Goal: Obtain resource: Download file/media

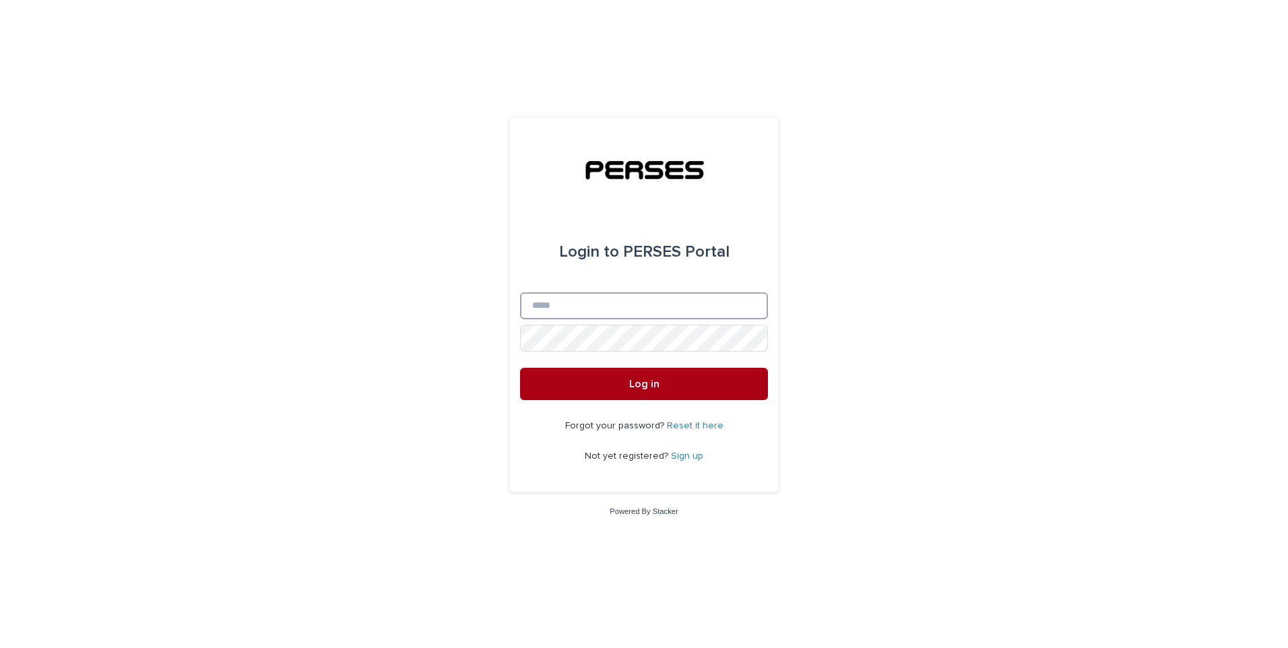
type input "**********"
click at [645, 394] on button "Log in" at bounding box center [644, 384] width 248 height 32
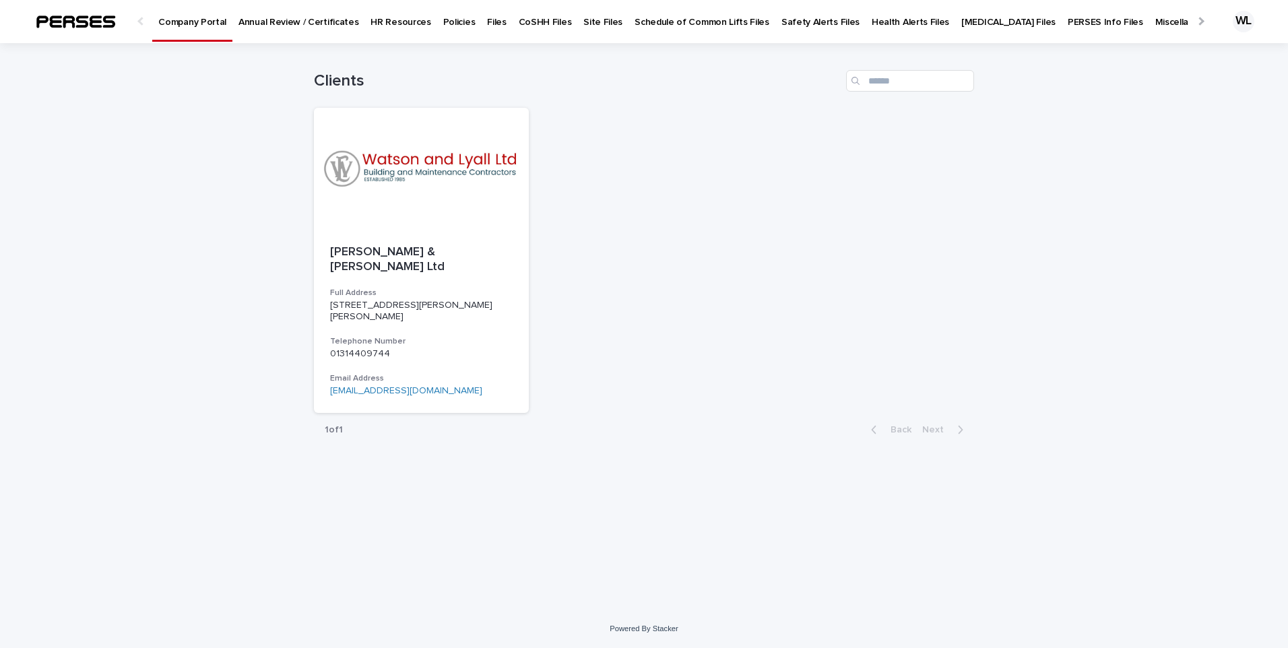
click at [443, 22] on p "Policies" at bounding box center [459, 14] width 32 height 28
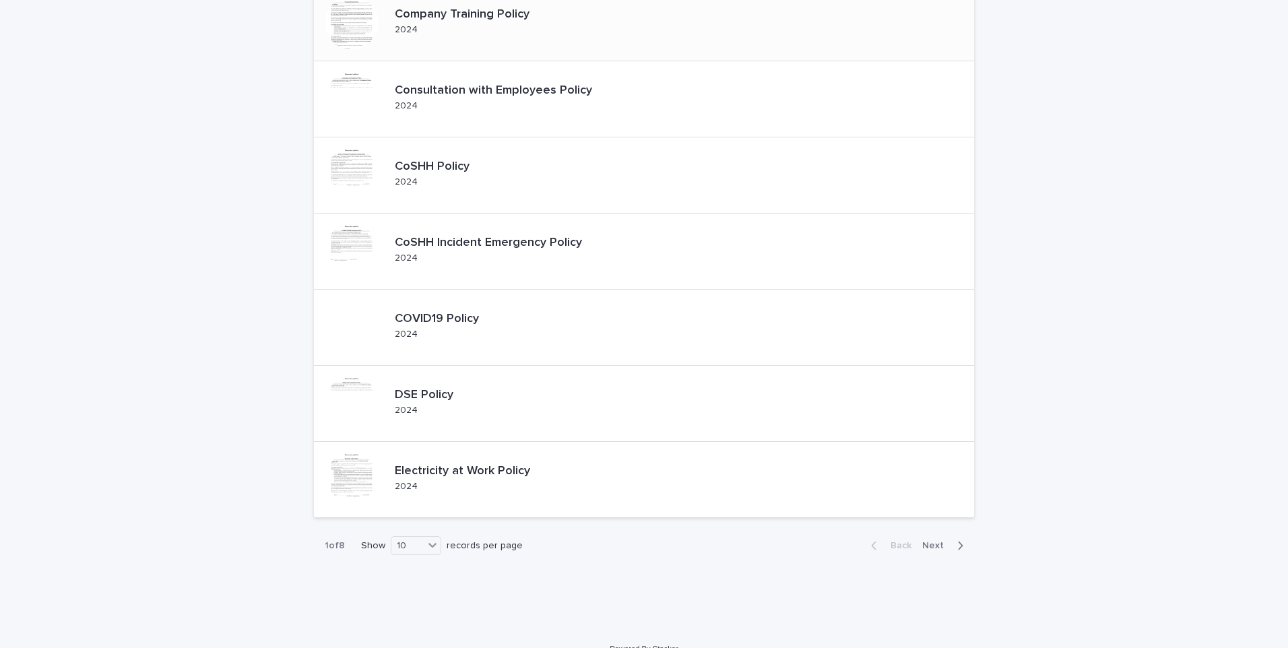
scroll to position [404, 0]
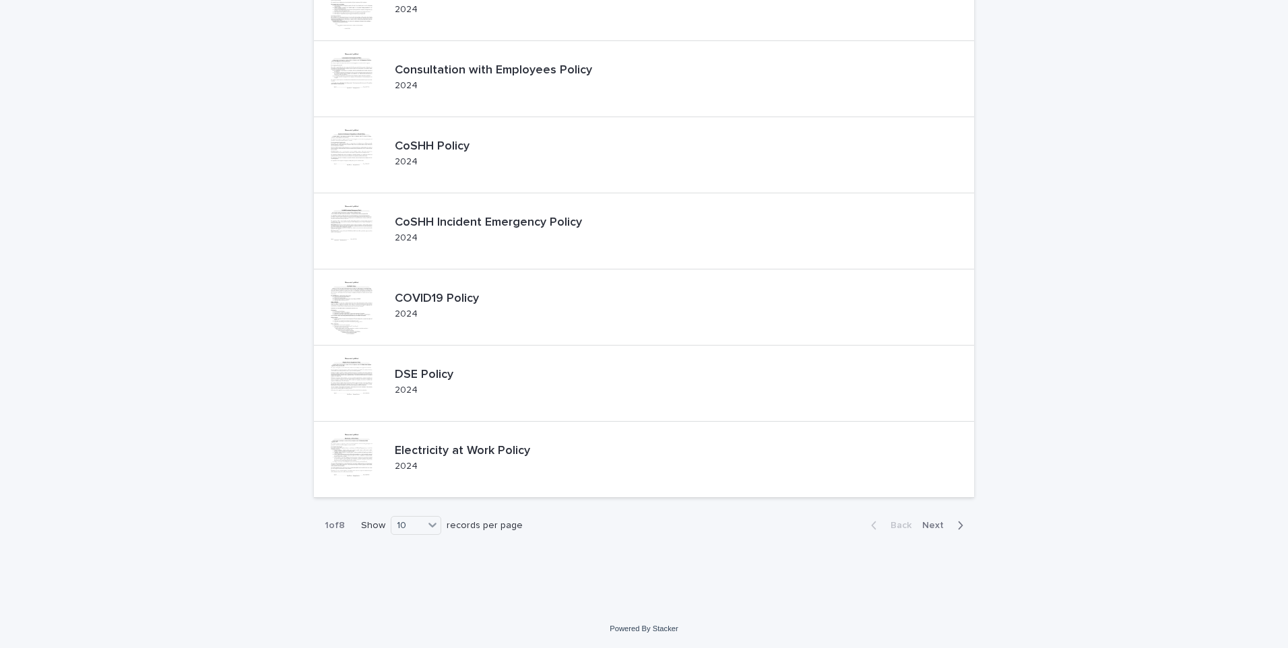
click at [932, 528] on span "Next" at bounding box center [937, 525] width 30 height 9
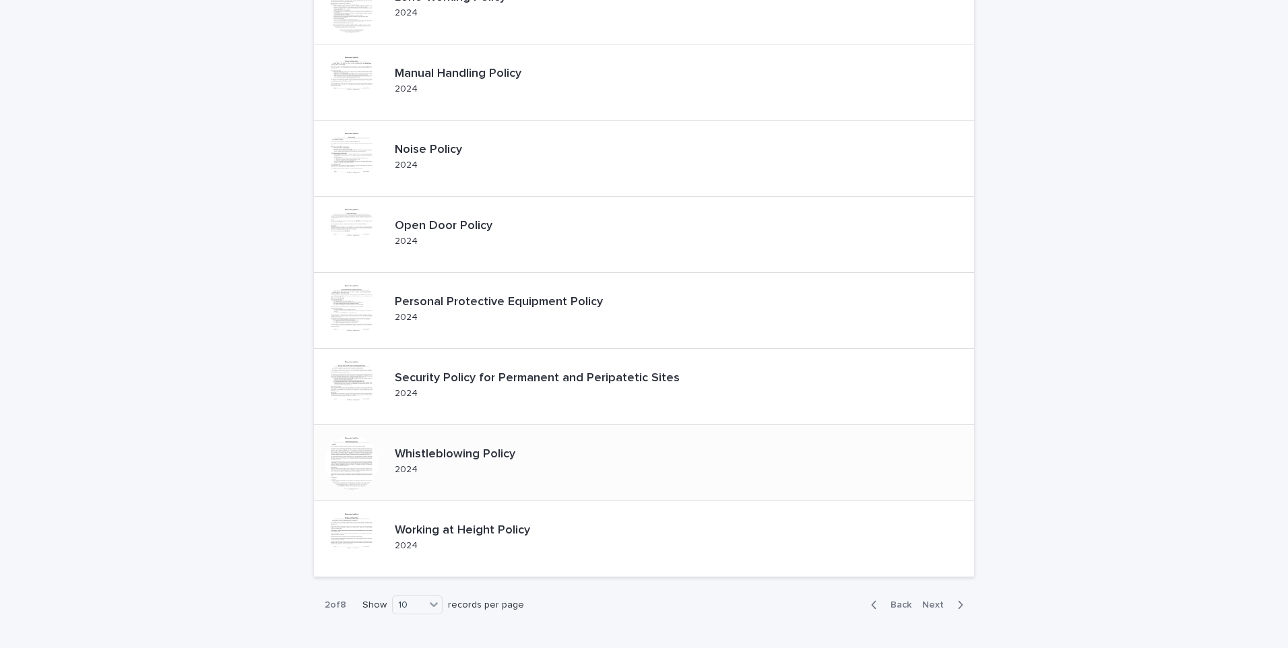
scroll to position [404, 0]
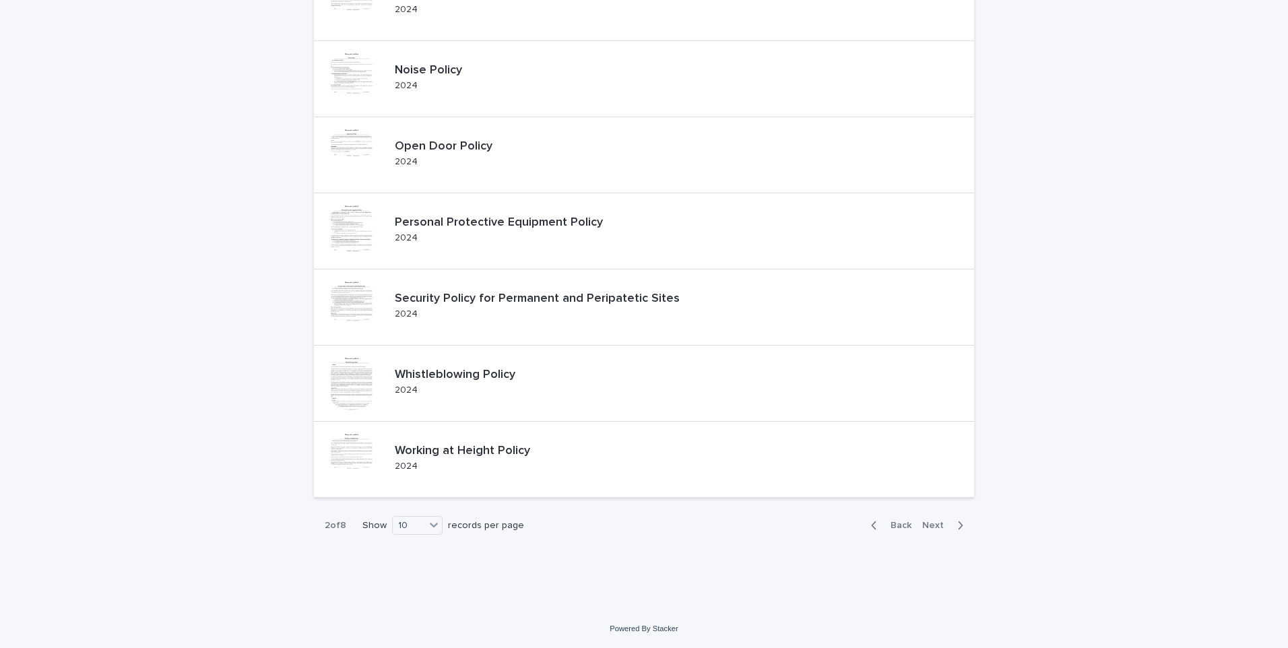
click at [927, 522] on span "Next" at bounding box center [937, 525] width 30 height 9
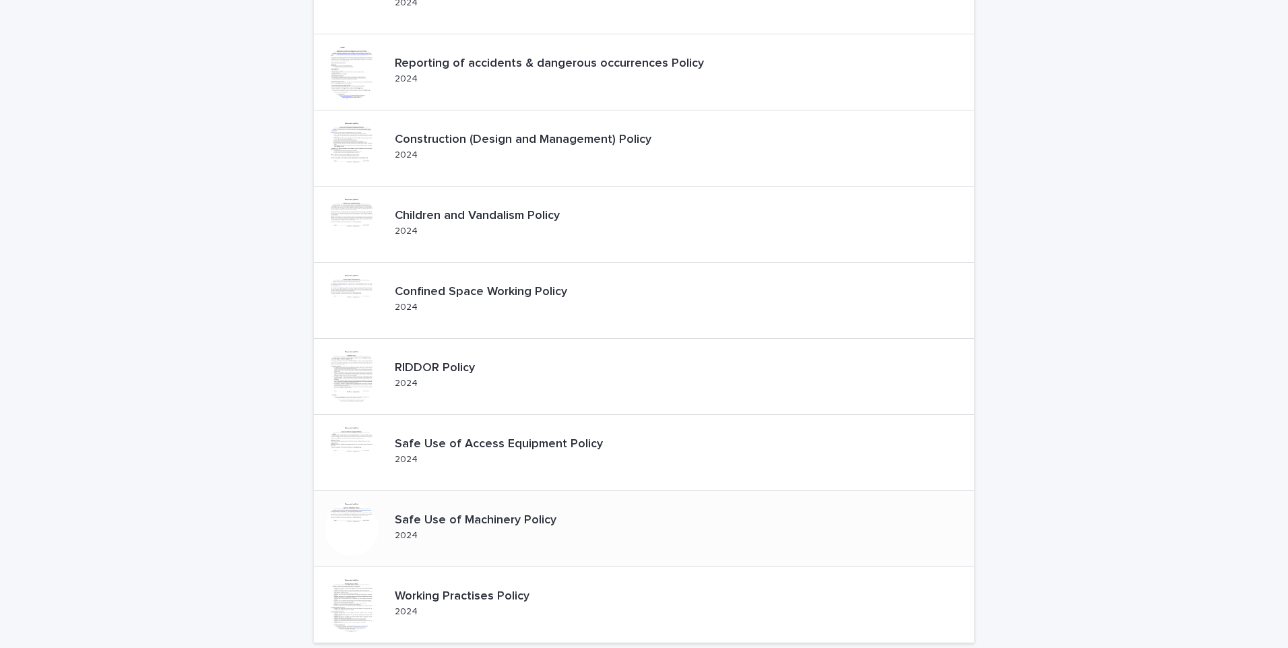
scroll to position [337, 0]
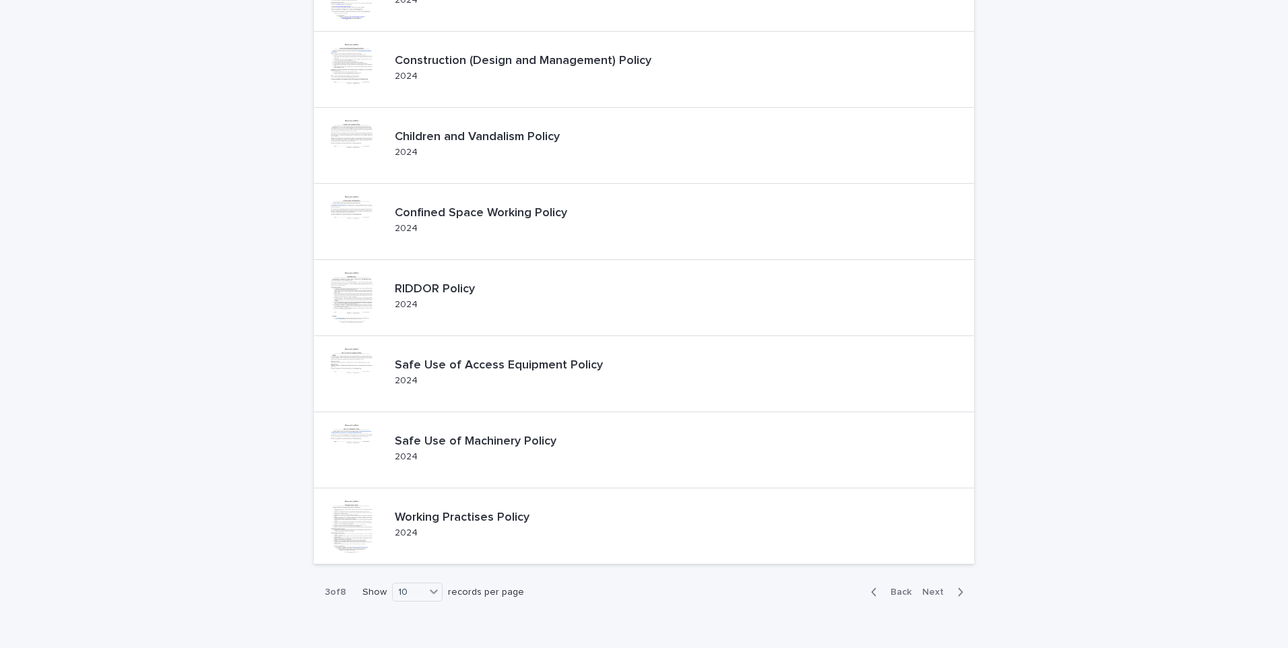
click at [932, 591] on span "Next" at bounding box center [937, 592] width 30 height 9
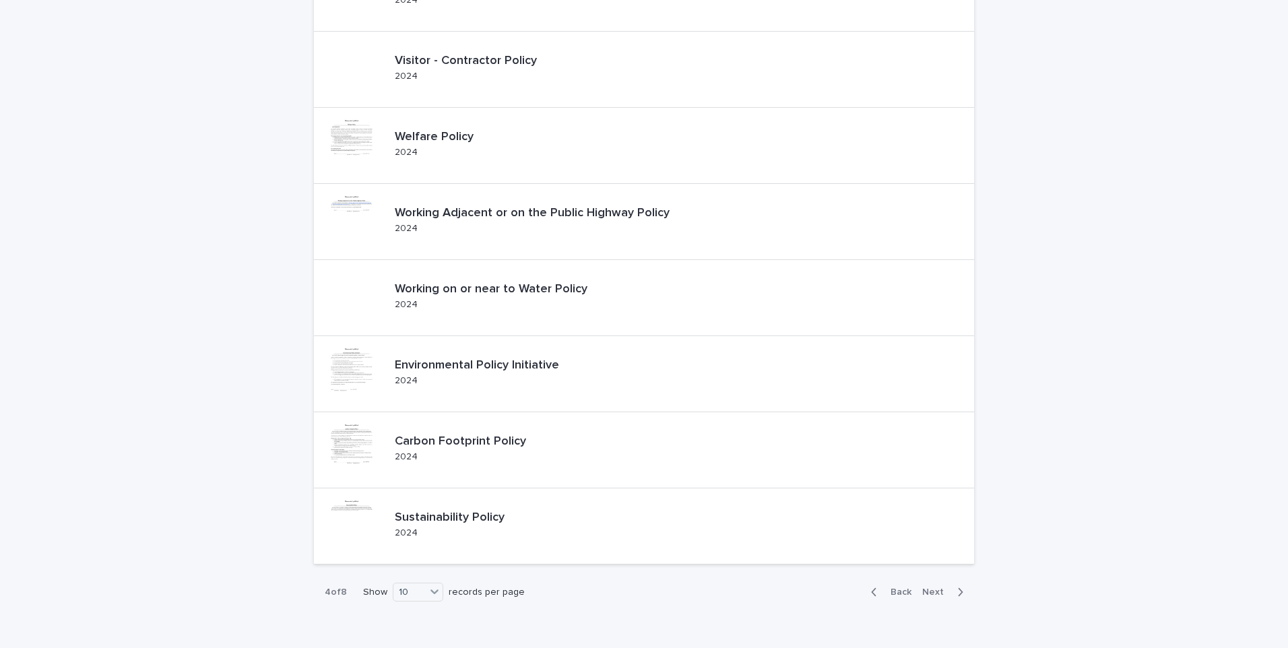
scroll to position [404, 0]
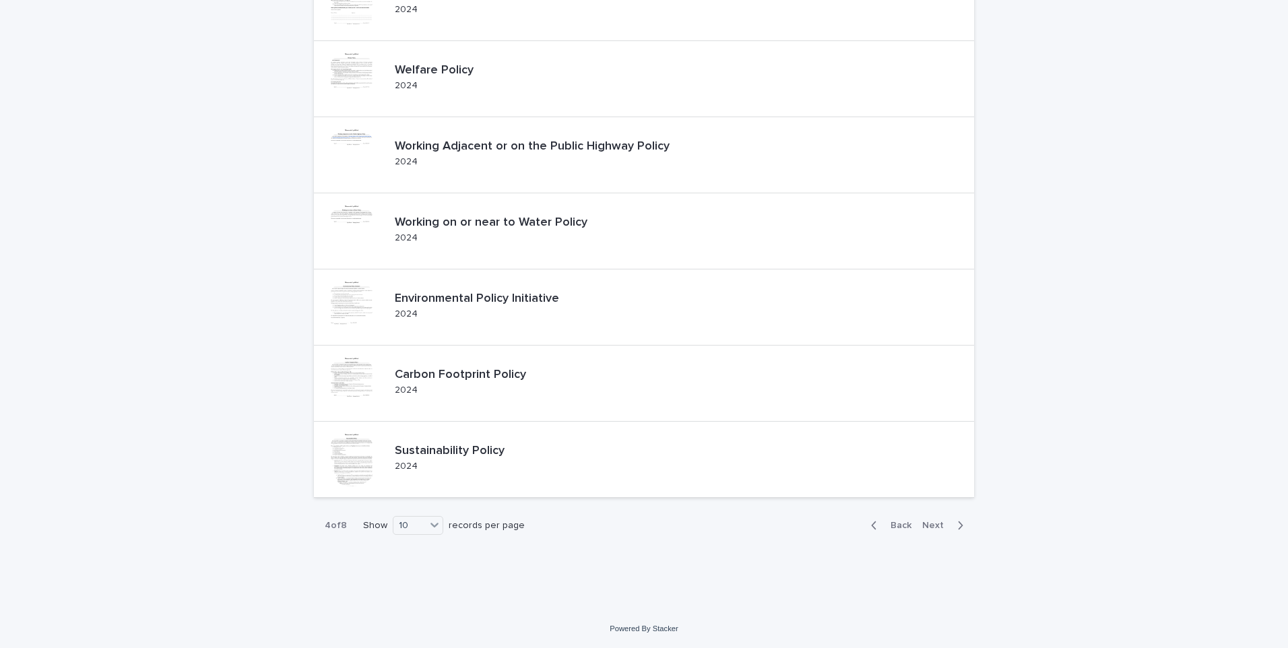
click at [930, 524] on span "Next" at bounding box center [937, 525] width 30 height 9
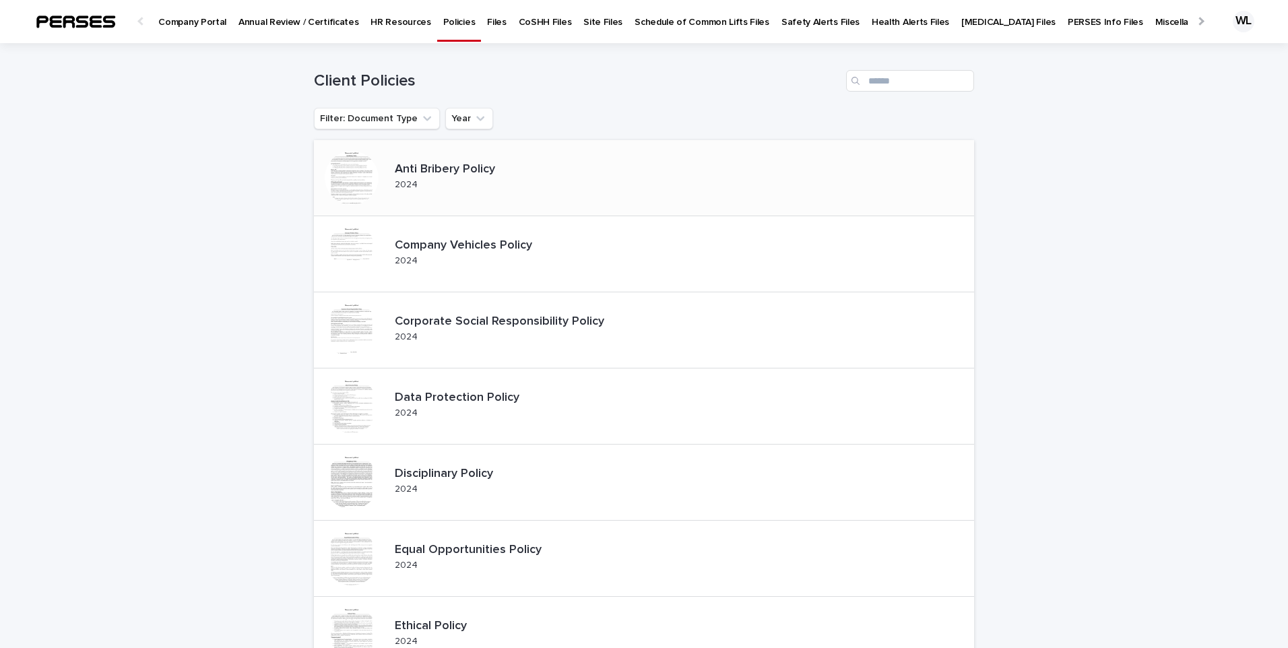
click at [367, 179] on div at bounding box center [352, 178] width 54 height 54
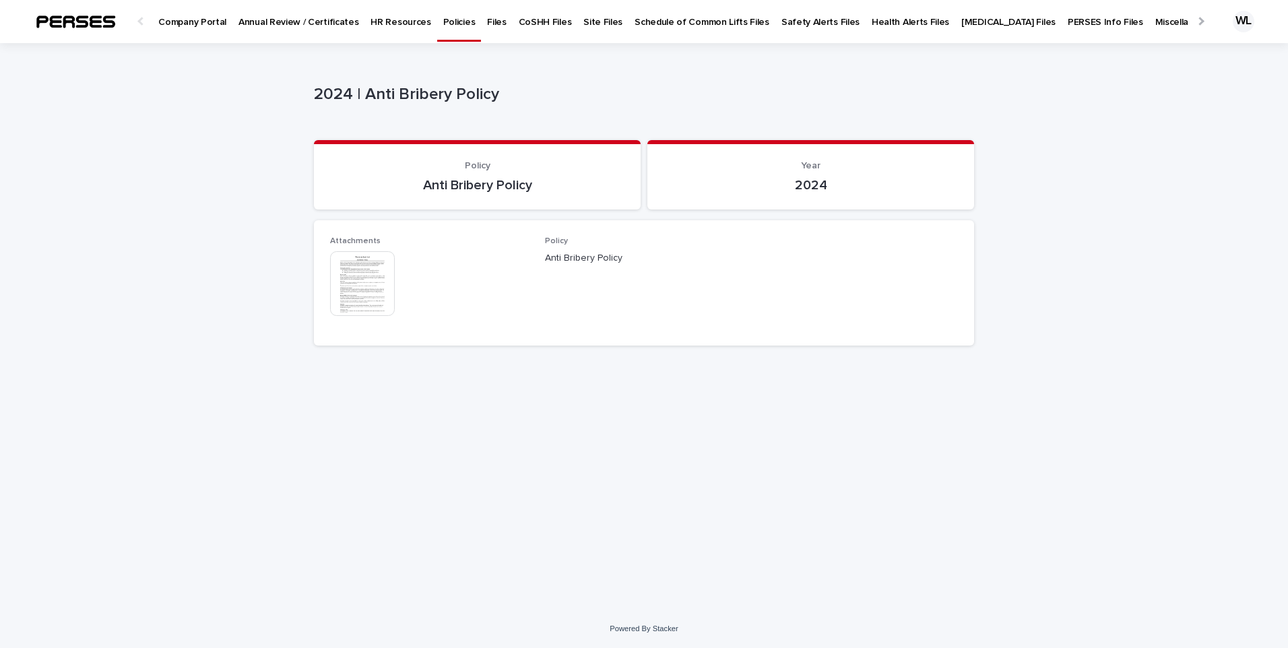
click at [361, 278] on img at bounding box center [362, 283] width 65 height 65
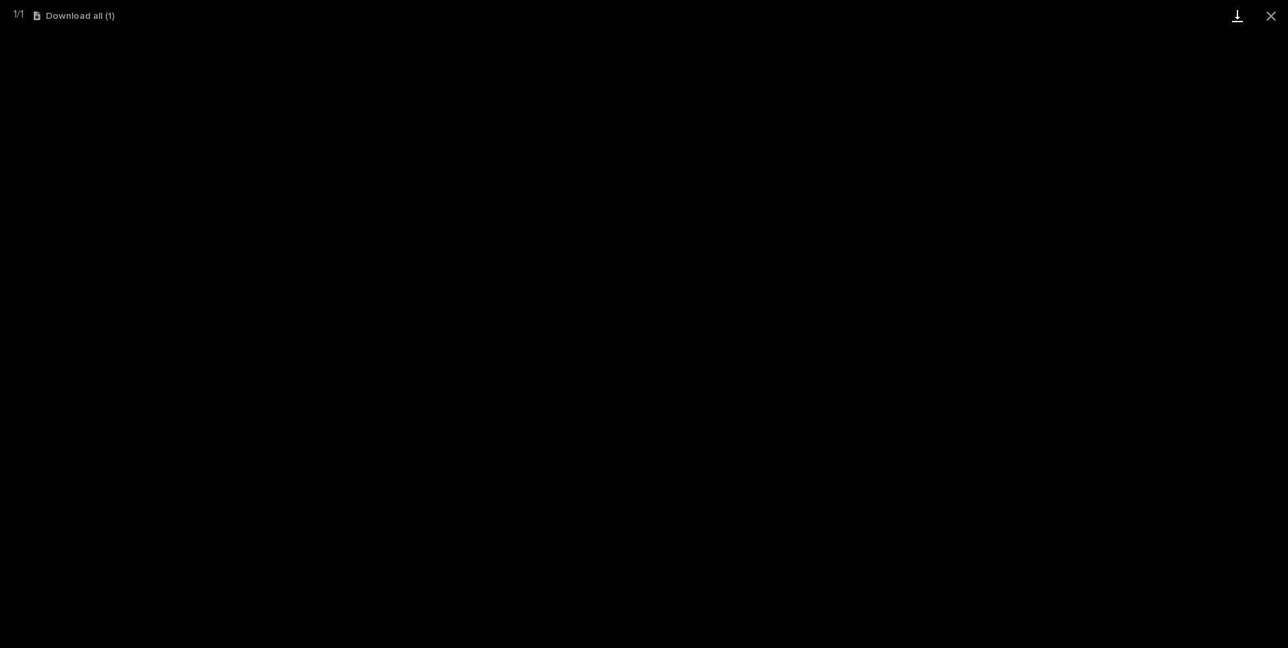
click at [1239, 17] on link "Download" at bounding box center [1238, 16] width 34 height 32
click at [1266, 18] on button "Close gallery" at bounding box center [1272, 16] width 34 height 32
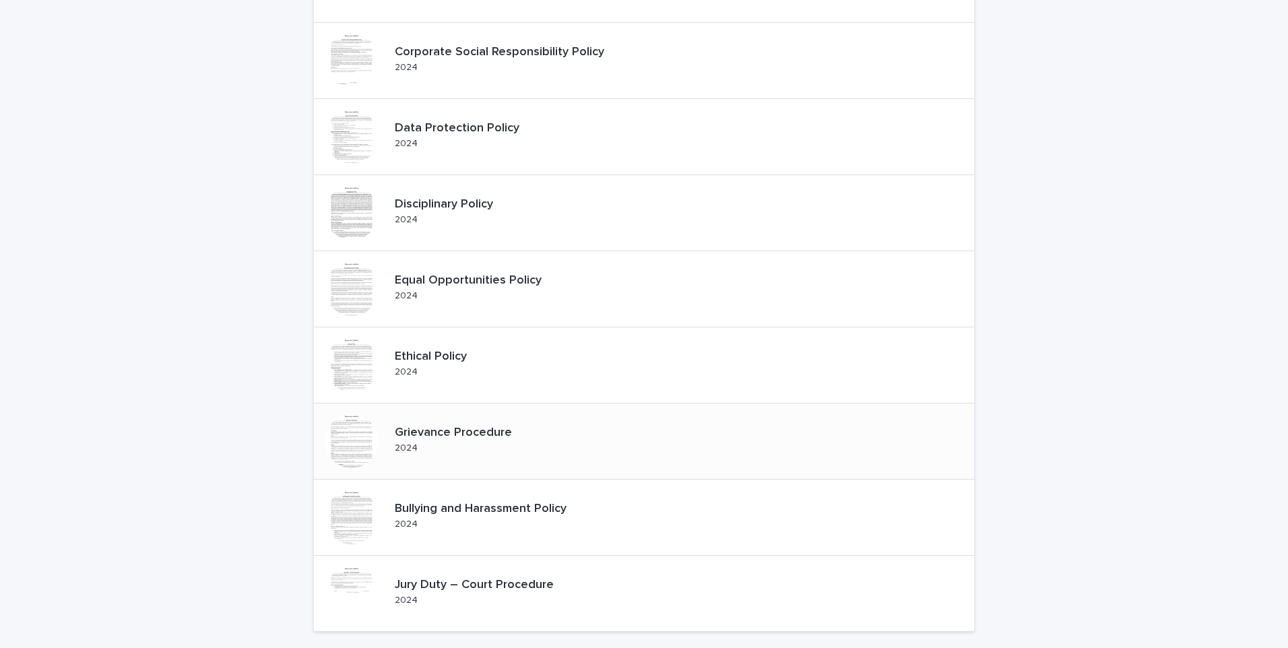
scroll to position [404, 0]
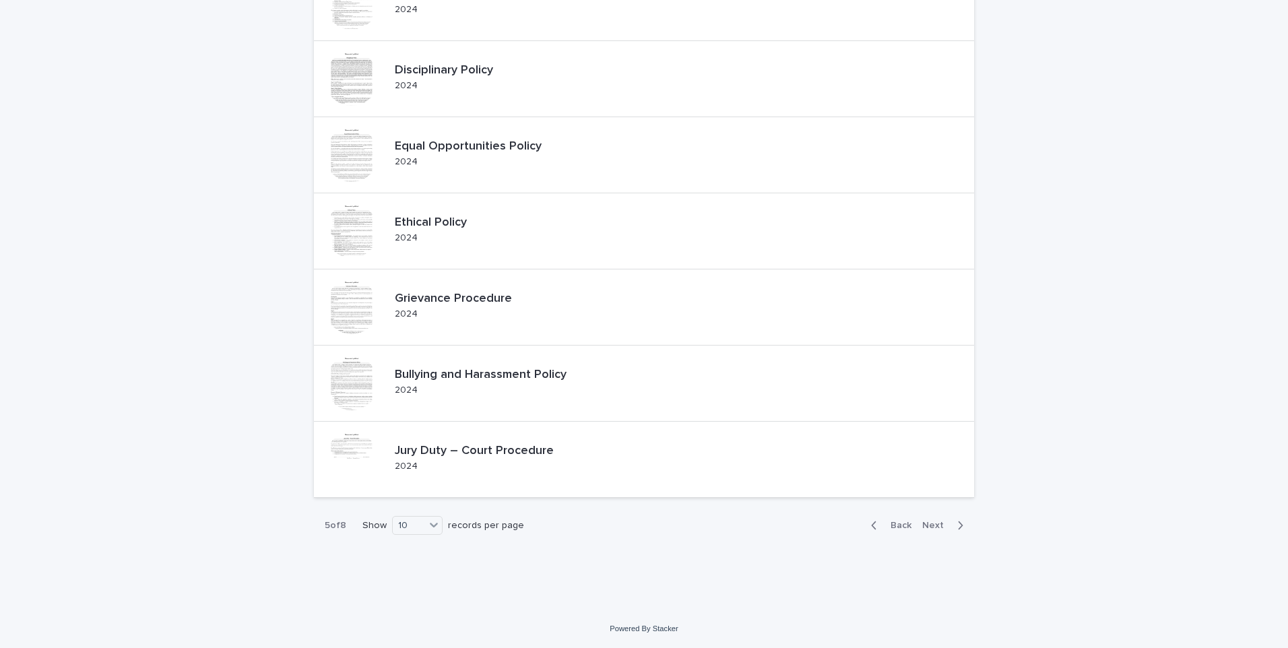
click at [935, 528] on span "Next" at bounding box center [937, 525] width 30 height 9
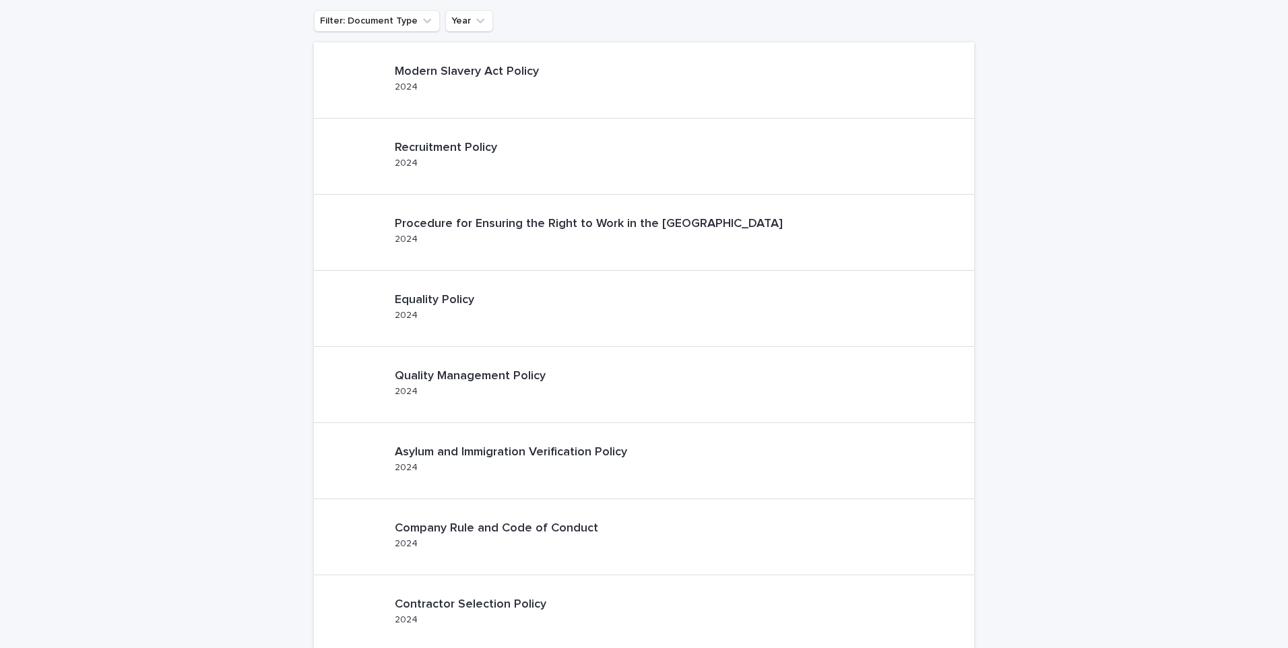
scroll to position [67, 0]
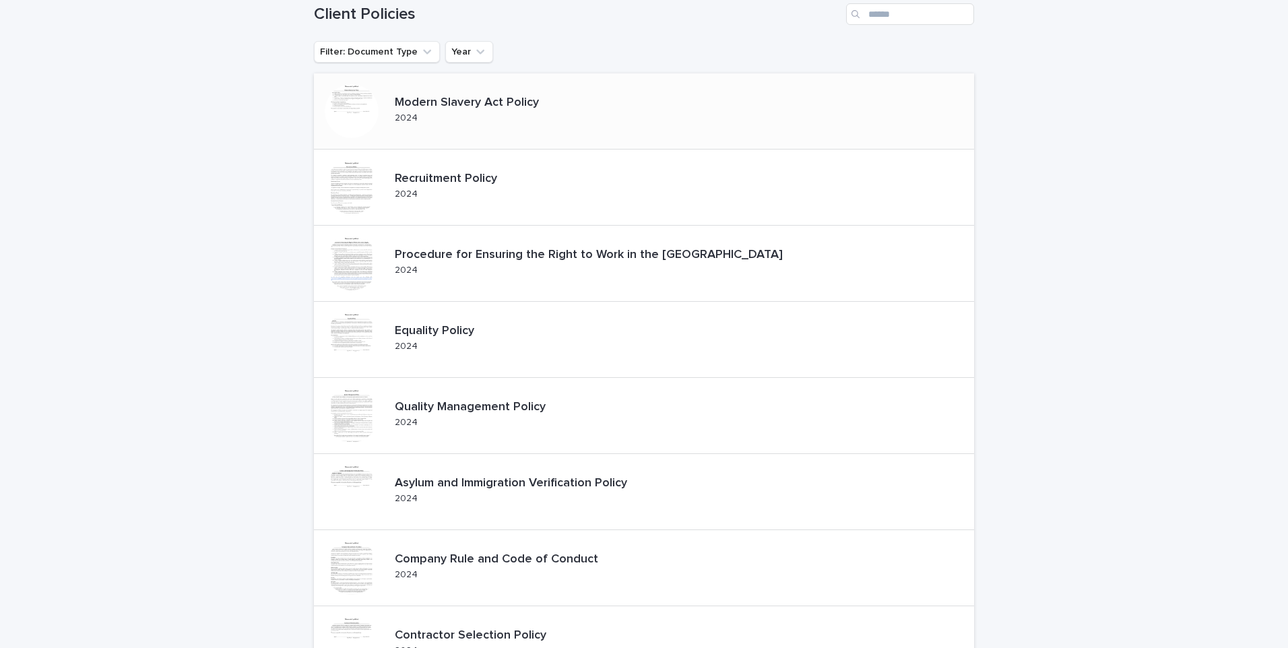
click at [425, 104] on p "Modern Slavery Act Policy" at bounding box center [478, 103] width 167 height 15
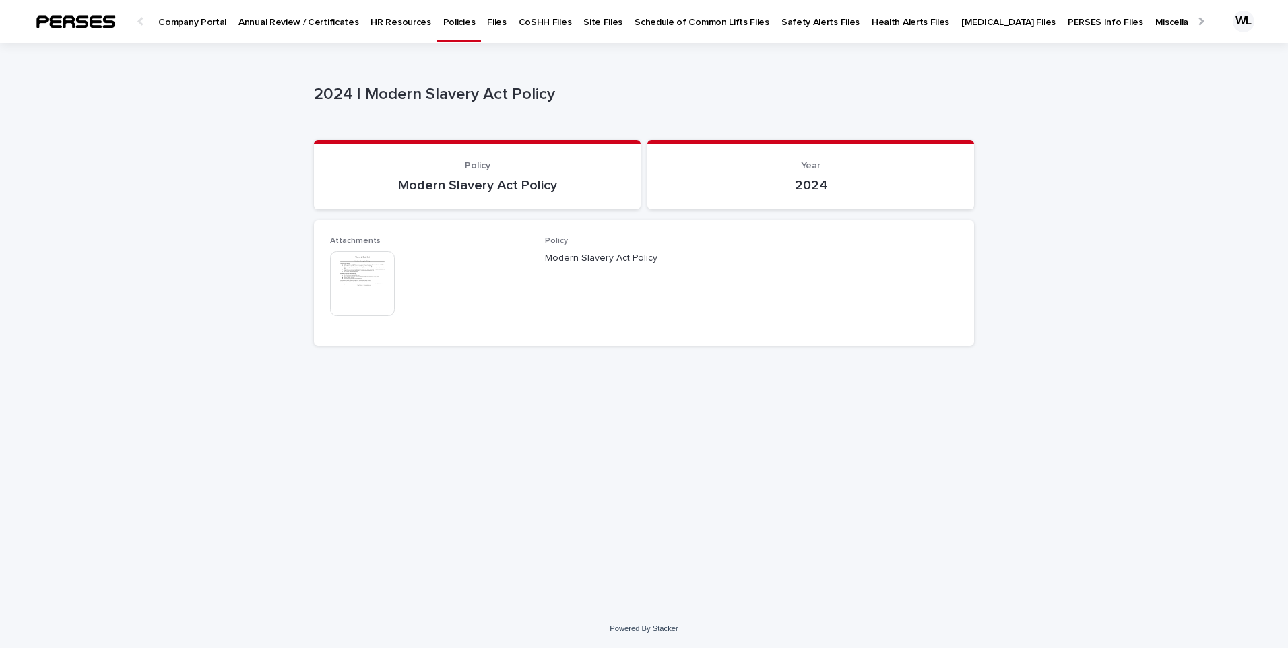
click at [350, 273] on img at bounding box center [362, 283] width 65 height 65
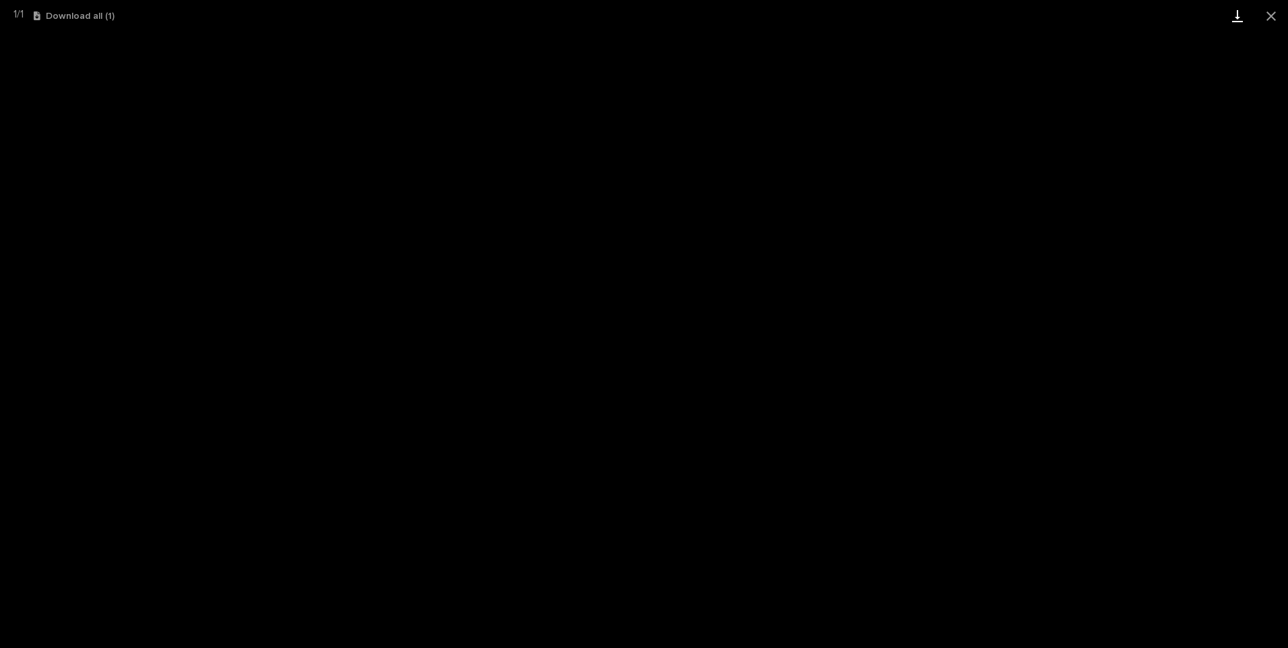
click at [1239, 18] on link "Download" at bounding box center [1238, 16] width 34 height 32
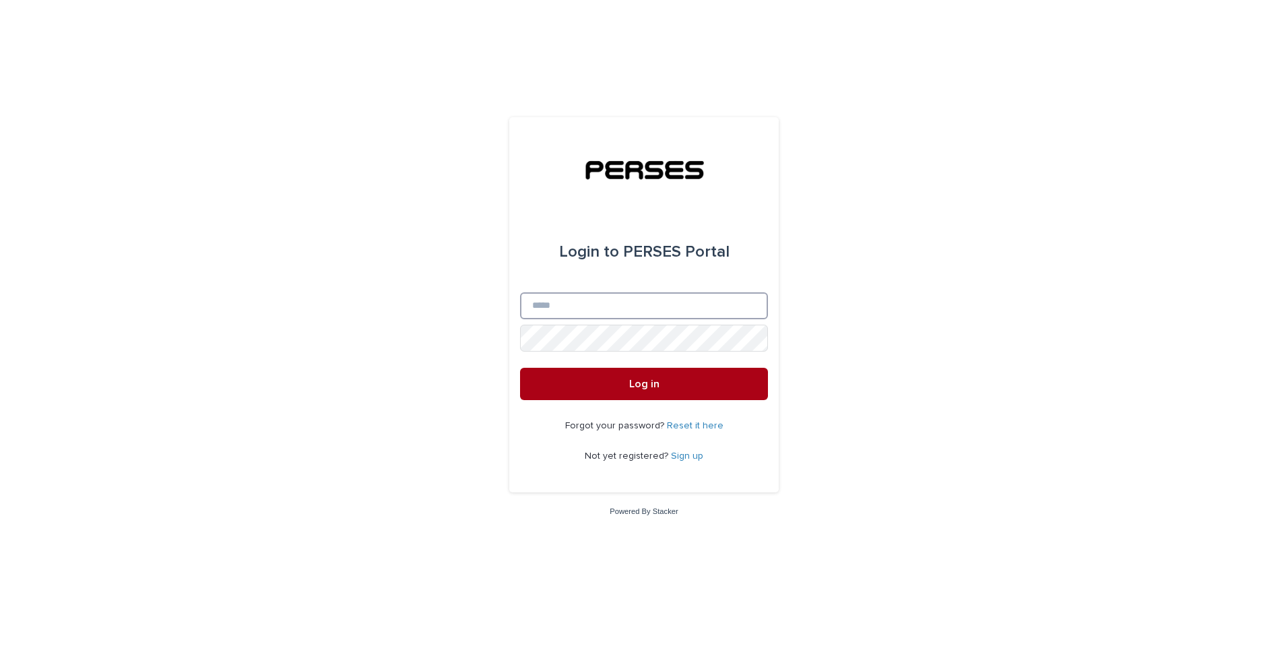
type input "**********"
click at [578, 377] on button "Log in" at bounding box center [644, 384] width 248 height 32
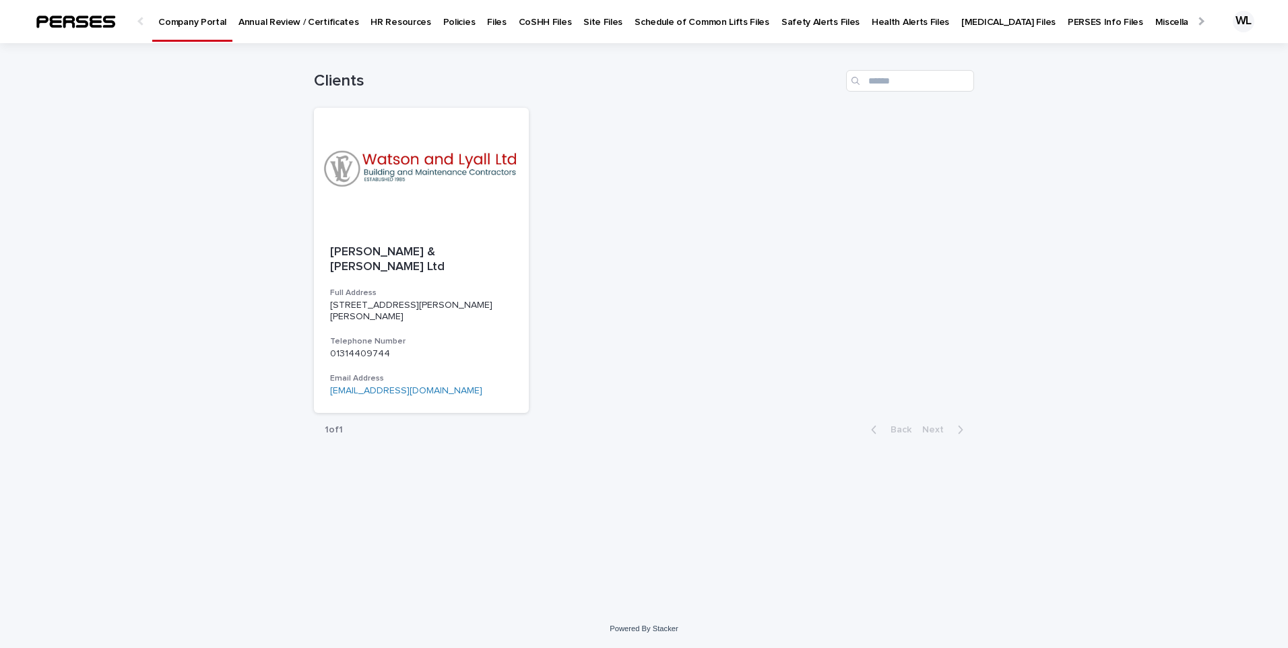
click at [450, 27] on p "Policies" at bounding box center [459, 14] width 32 height 28
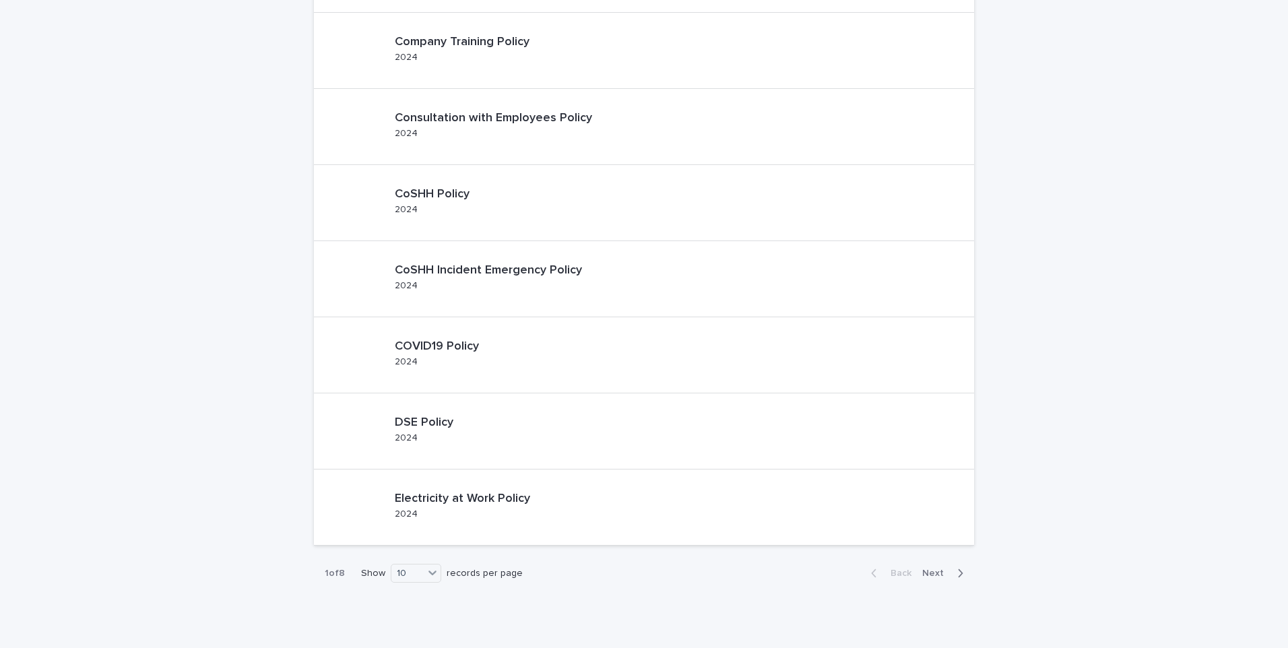
scroll to position [404, 0]
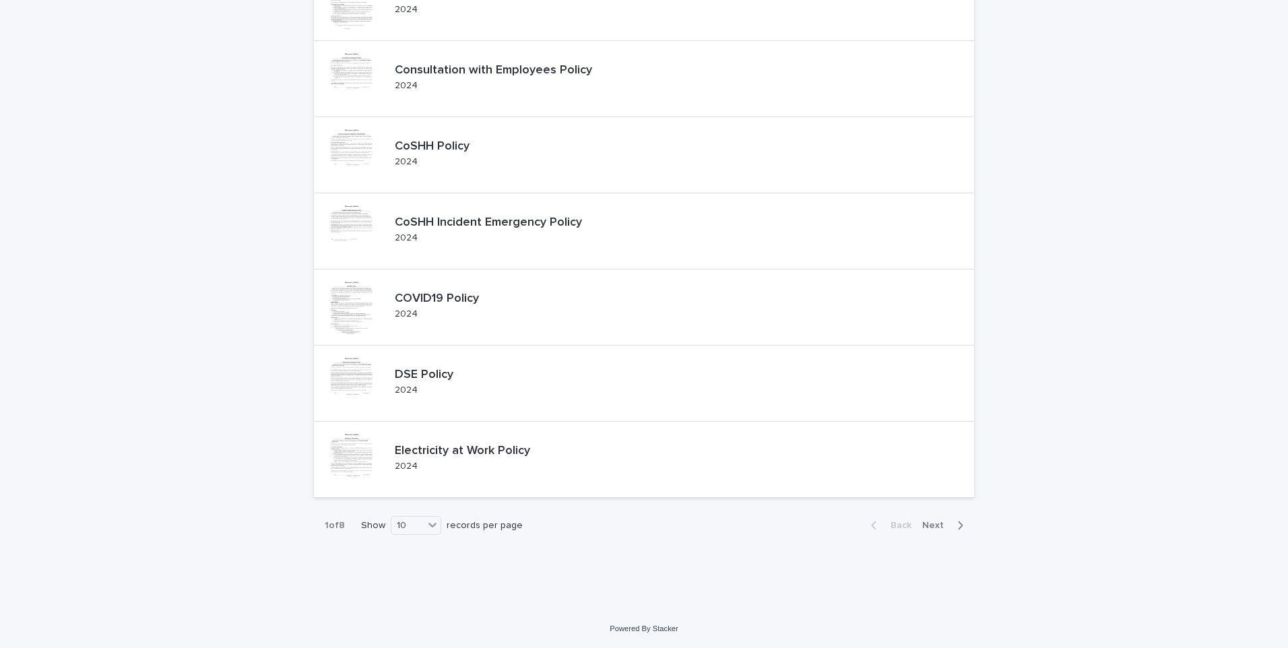
click at [939, 525] on span "Next" at bounding box center [937, 525] width 30 height 9
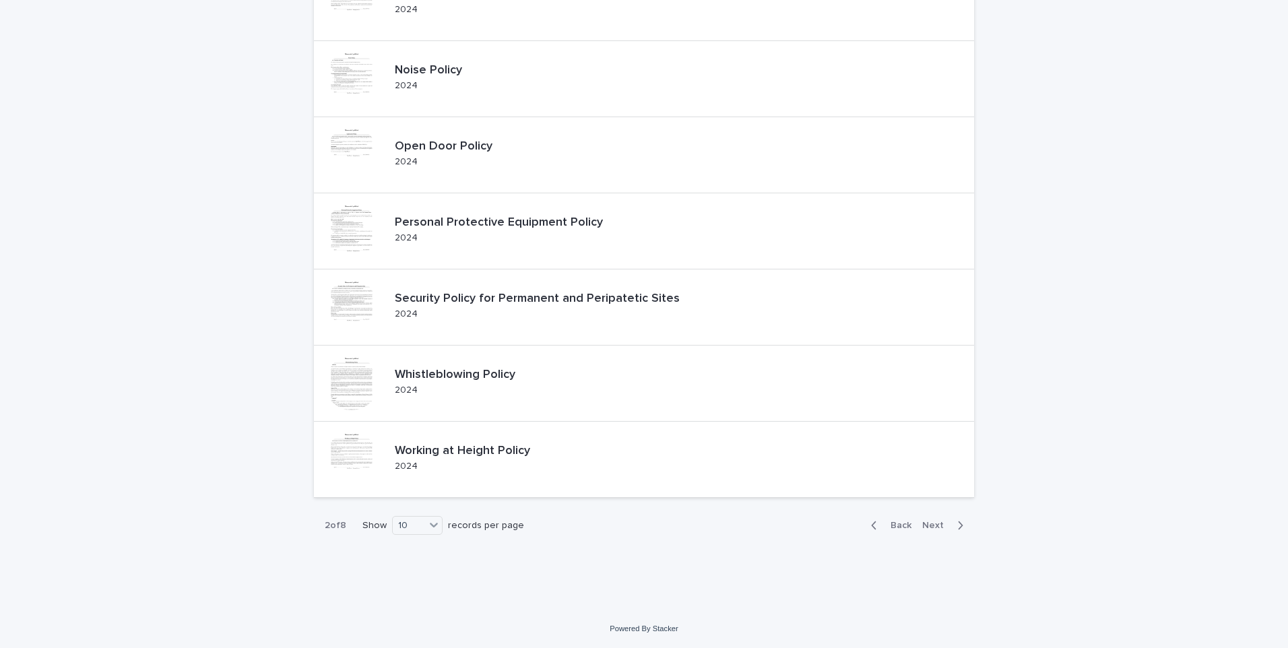
click at [939, 525] on span "Next" at bounding box center [937, 525] width 30 height 9
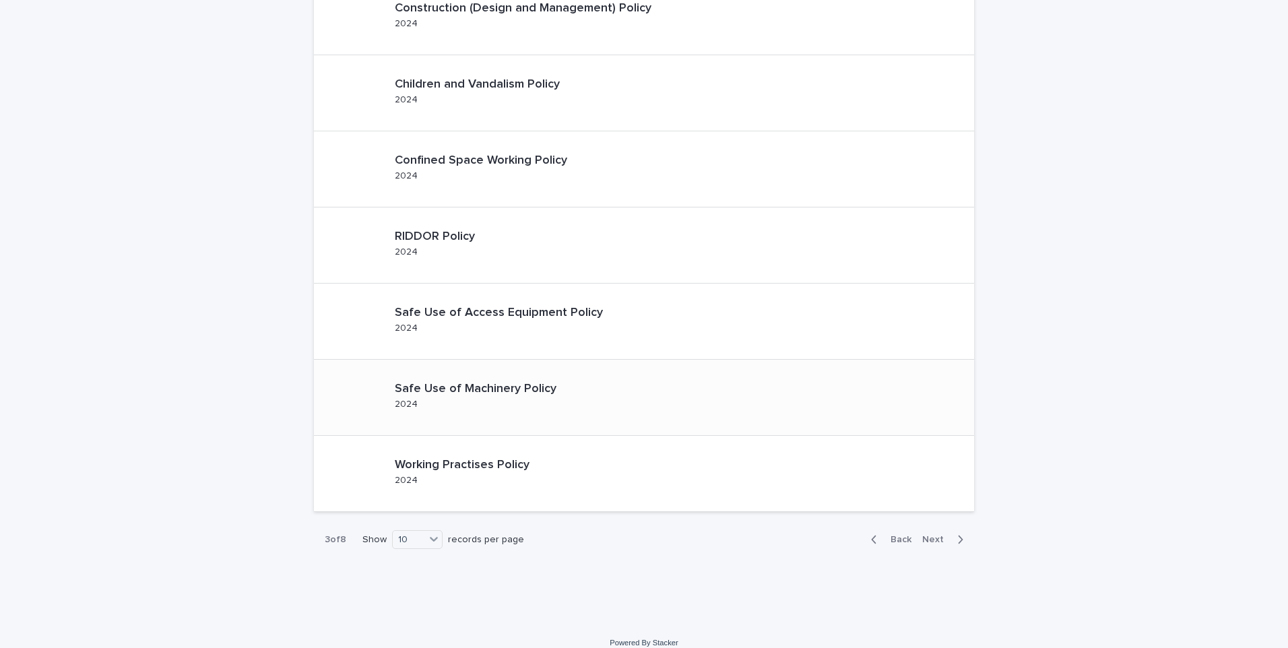
scroll to position [404, 0]
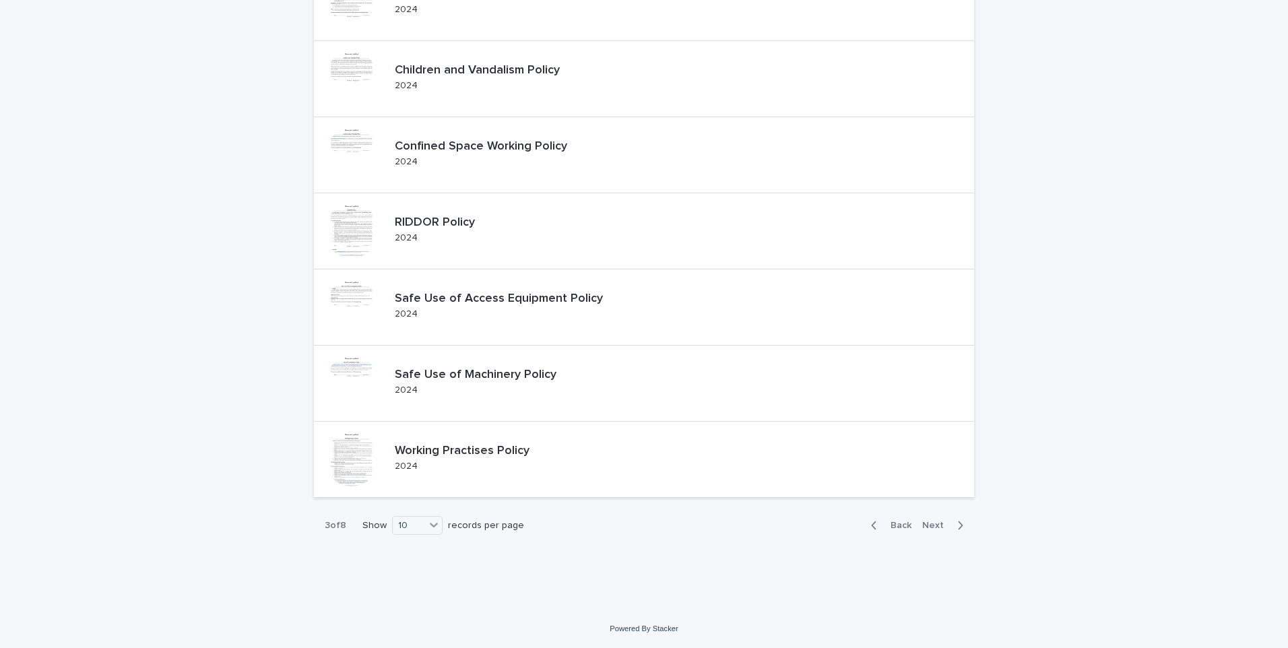
click at [935, 531] on button "Next" at bounding box center [945, 526] width 57 height 12
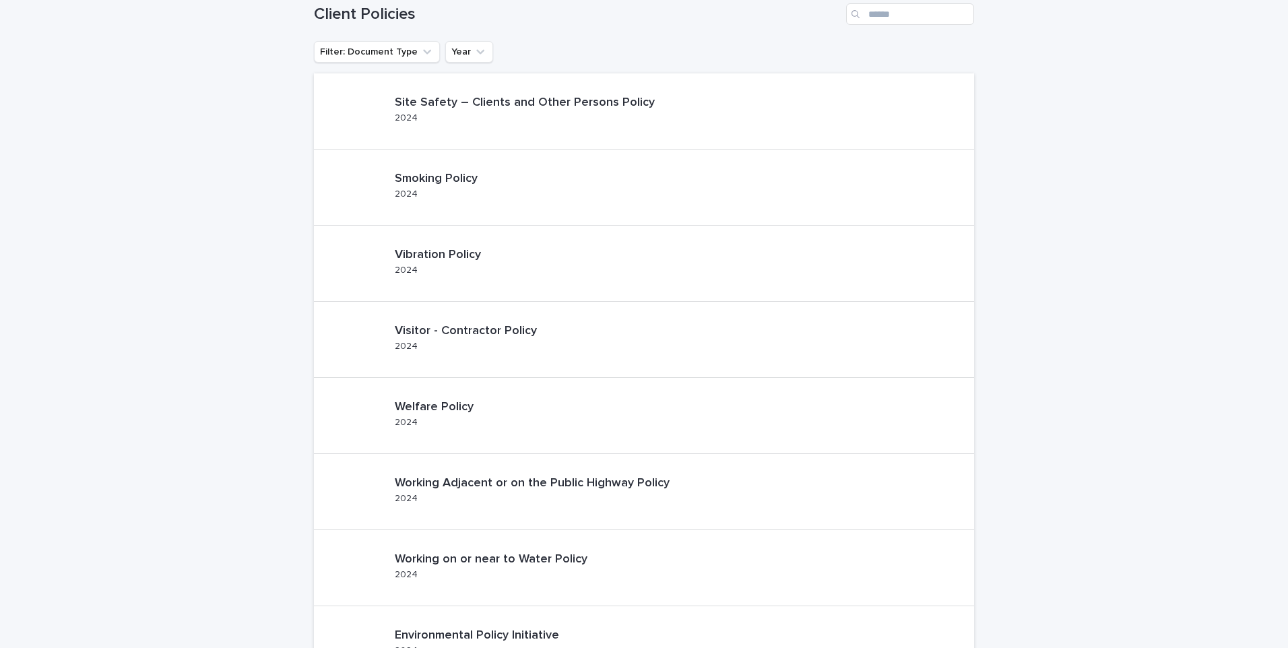
scroll to position [404, 0]
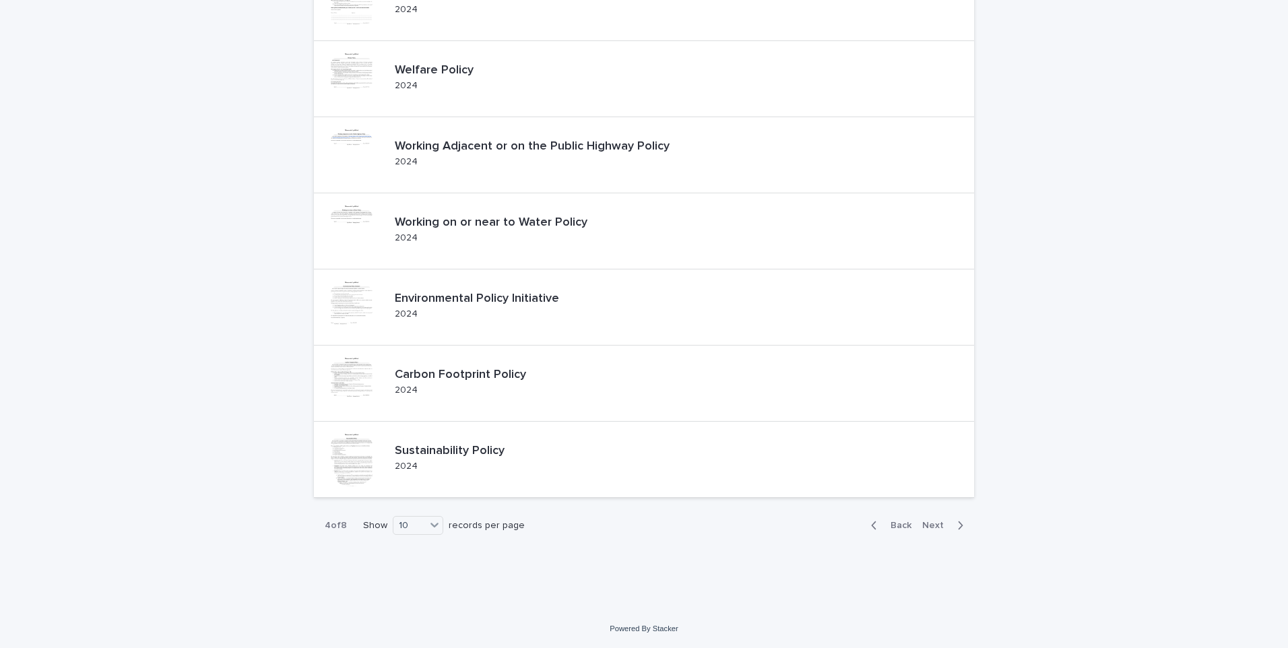
click at [931, 526] on span "Next" at bounding box center [937, 525] width 30 height 9
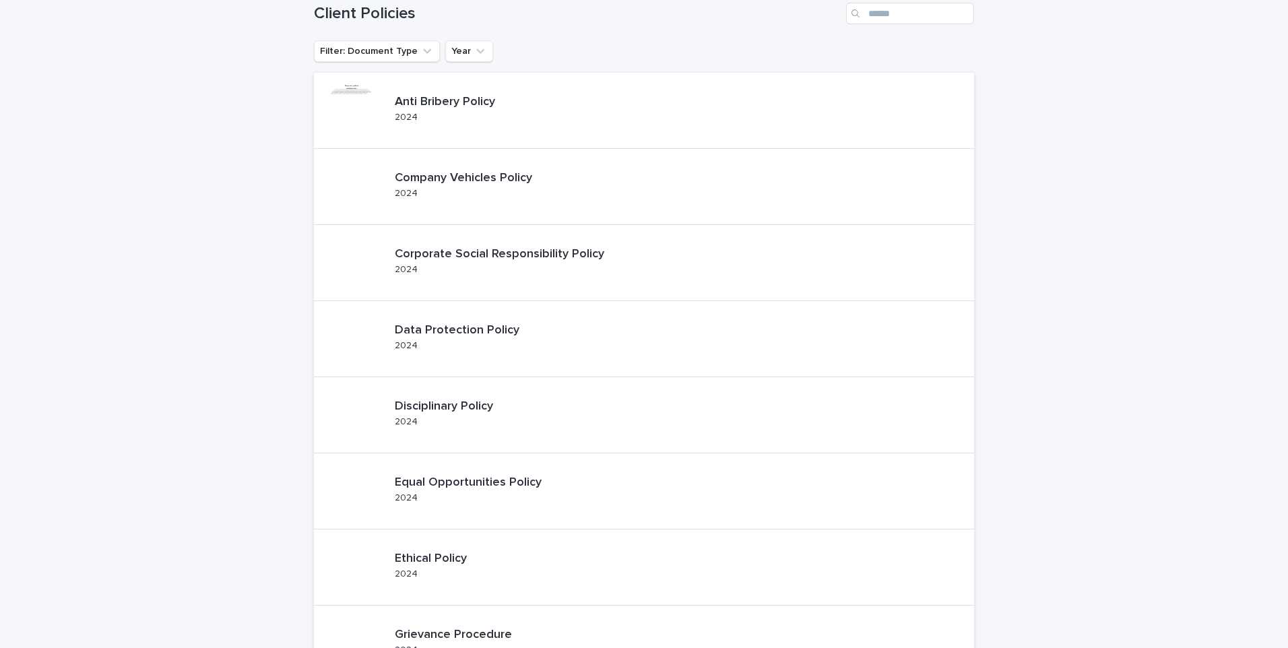
scroll to position [67, 0]
click at [359, 102] on div at bounding box center [352, 111] width 54 height 54
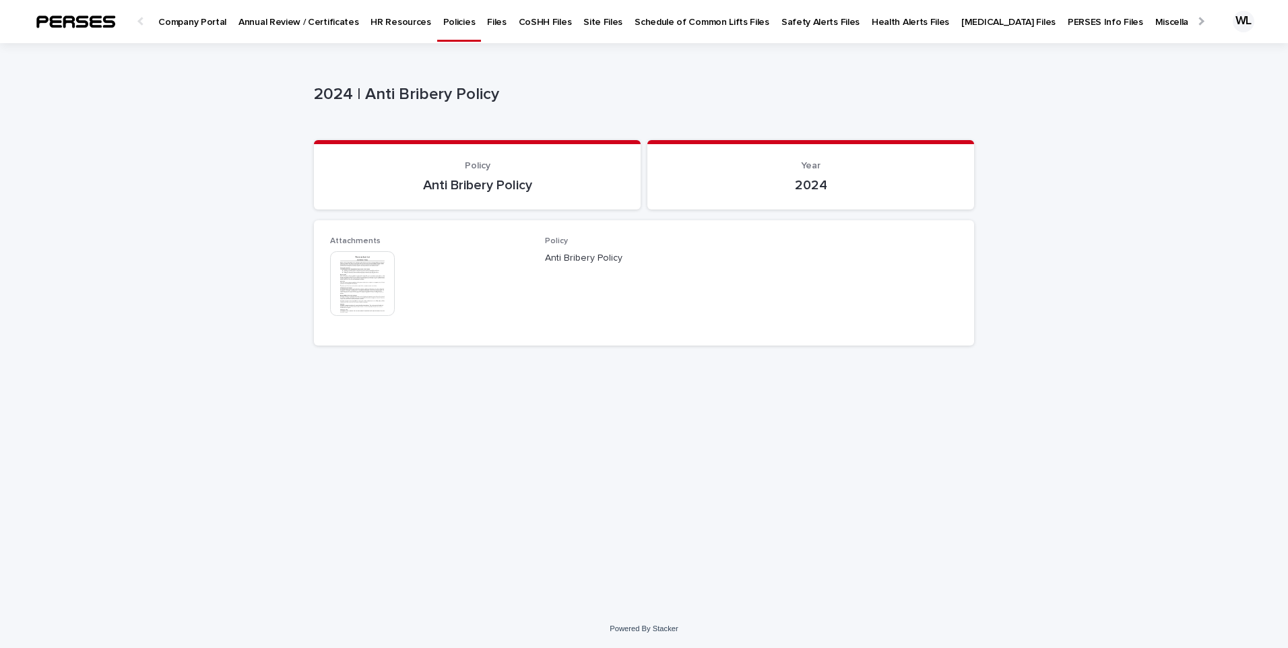
click at [385, 274] on img at bounding box center [362, 283] width 65 height 65
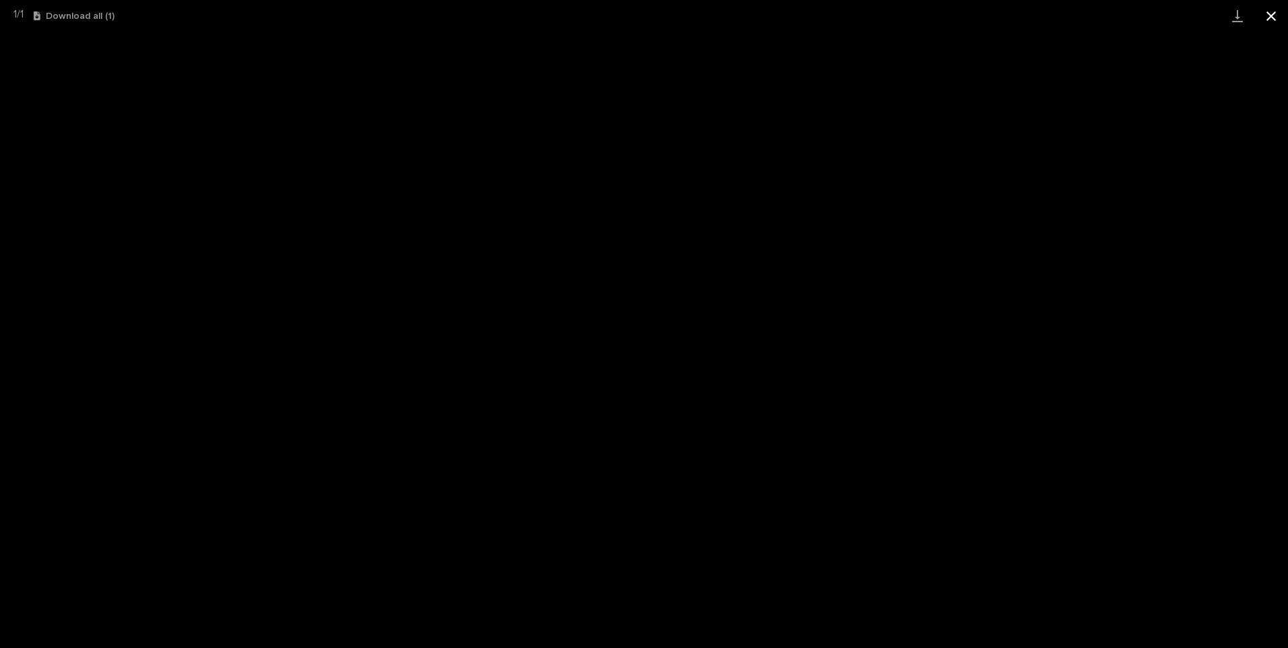
click at [1276, 12] on button "Close gallery" at bounding box center [1272, 16] width 34 height 32
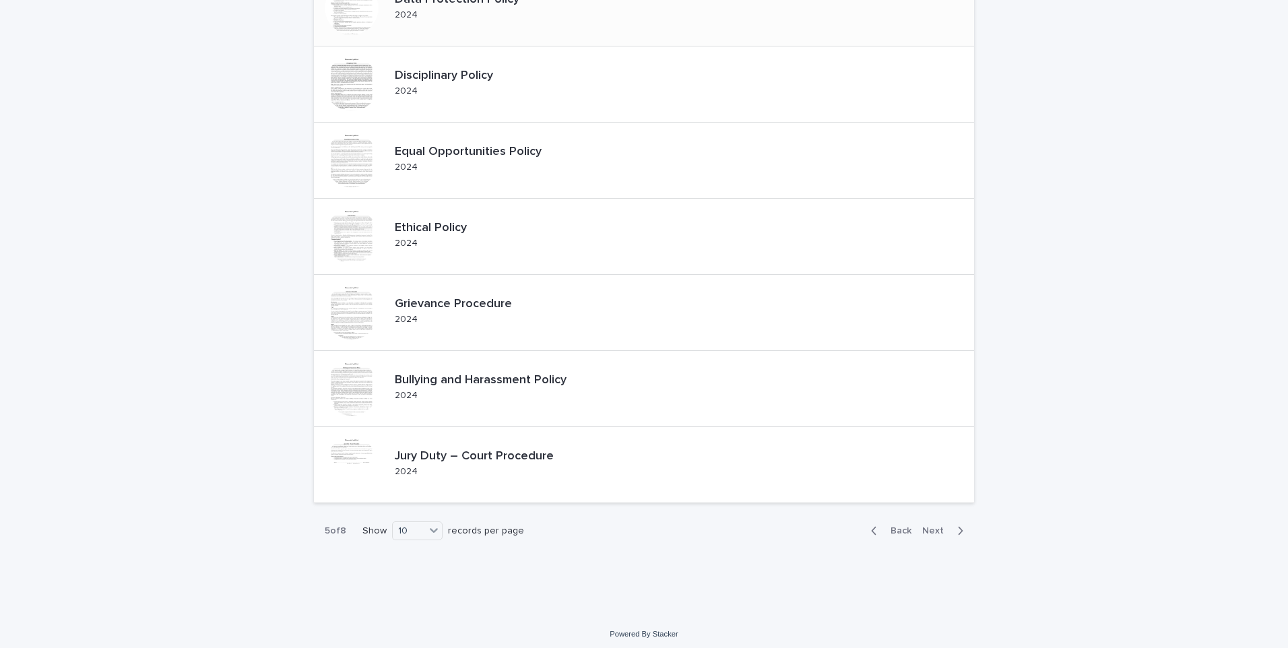
scroll to position [404, 0]
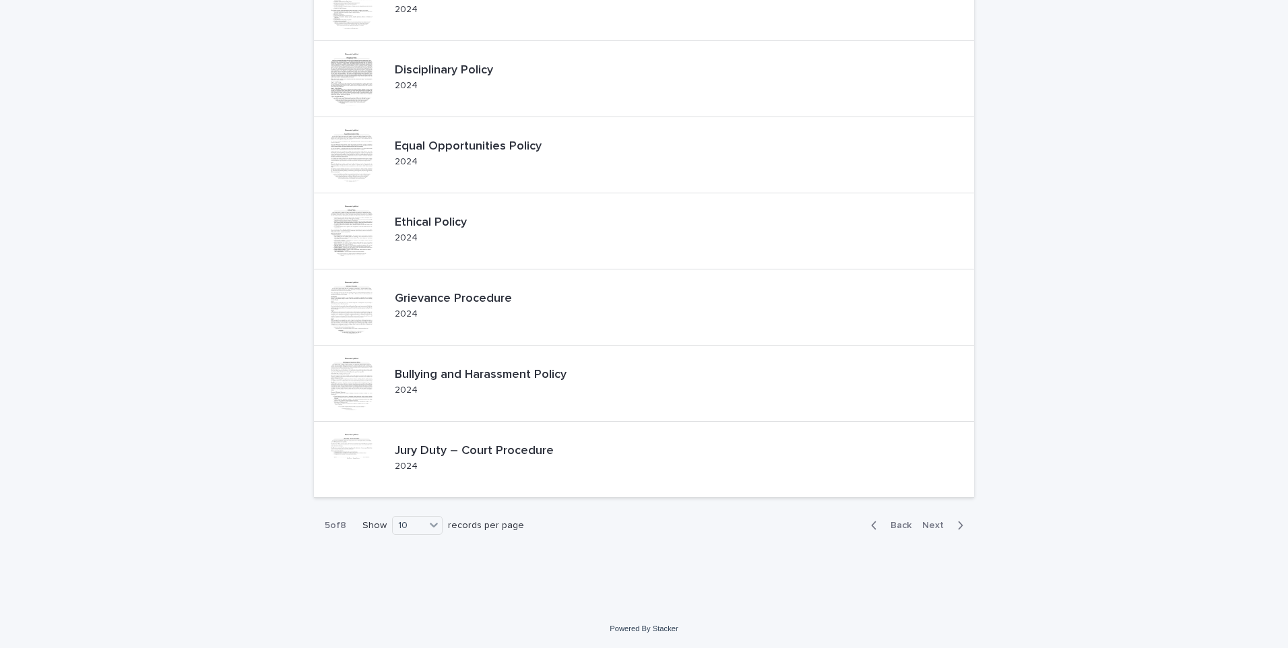
drag, startPoint x: 931, startPoint y: 523, endPoint x: 921, endPoint y: 509, distance: 16.8
click at [933, 523] on span "Next" at bounding box center [937, 525] width 30 height 9
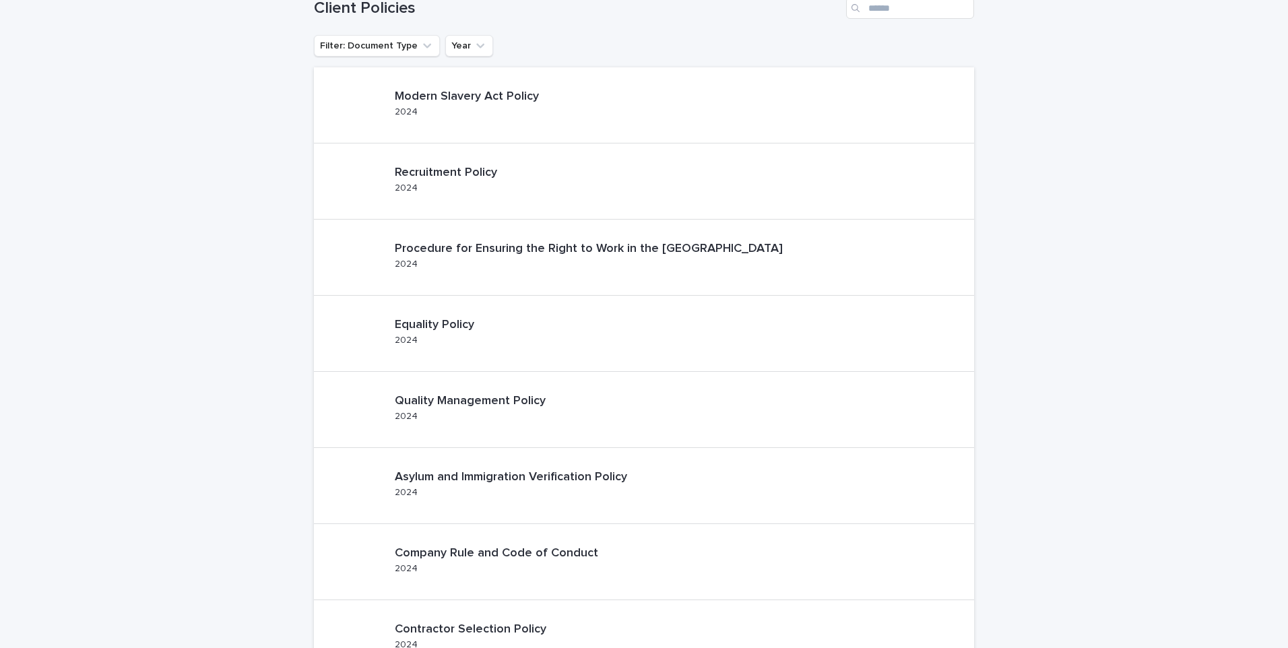
scroll to position [67, 0]
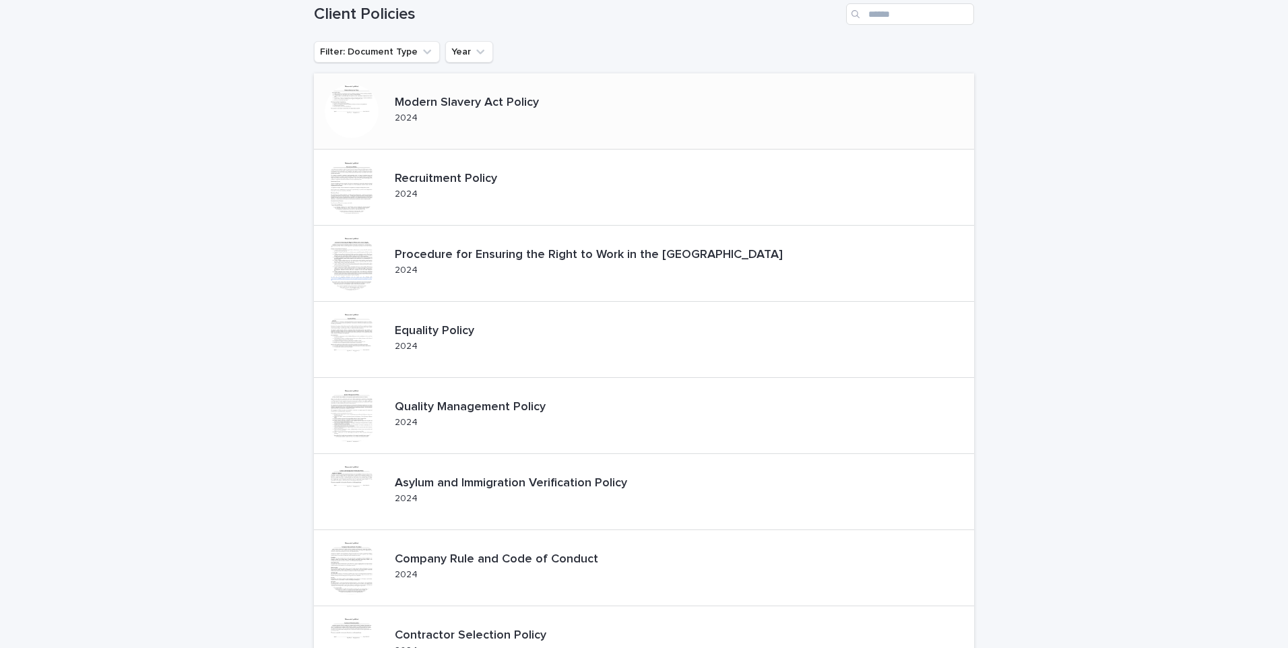
click at [366, 108] on div at bounding box center [352, 111] width 54 height 54
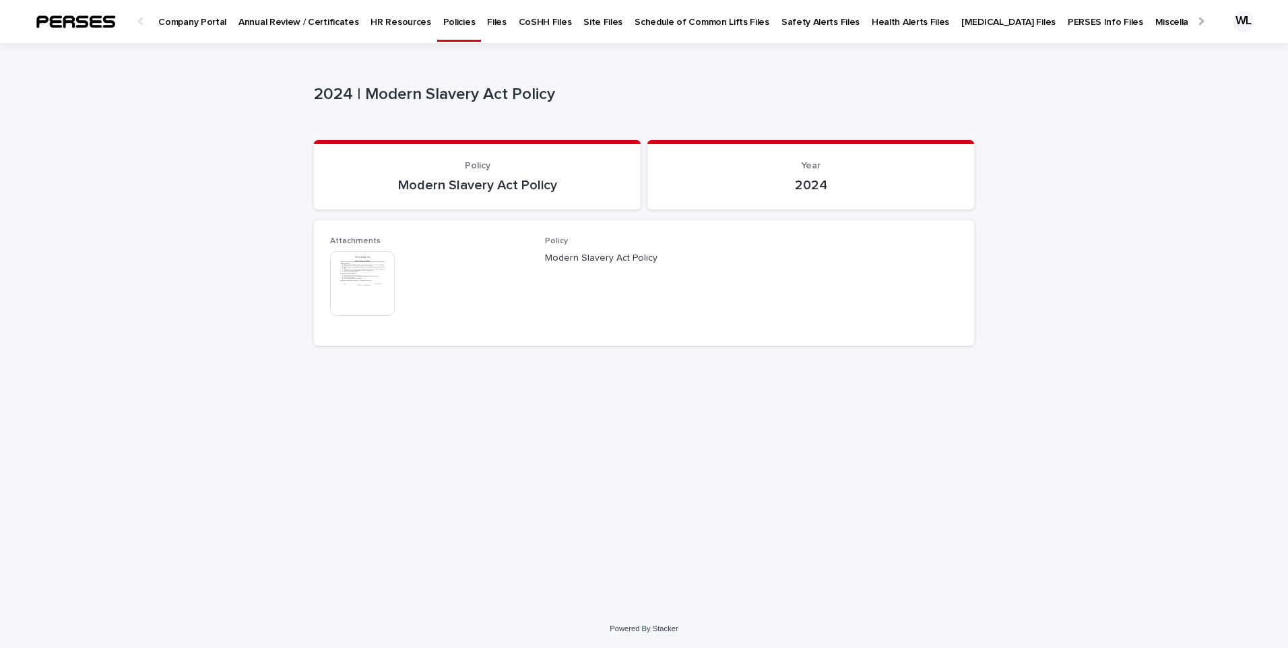
click at [375, 286] on img at bounding box center [362, 283] width 65 height 65
